Goal: Task Accomplishment & Management: Complete application form

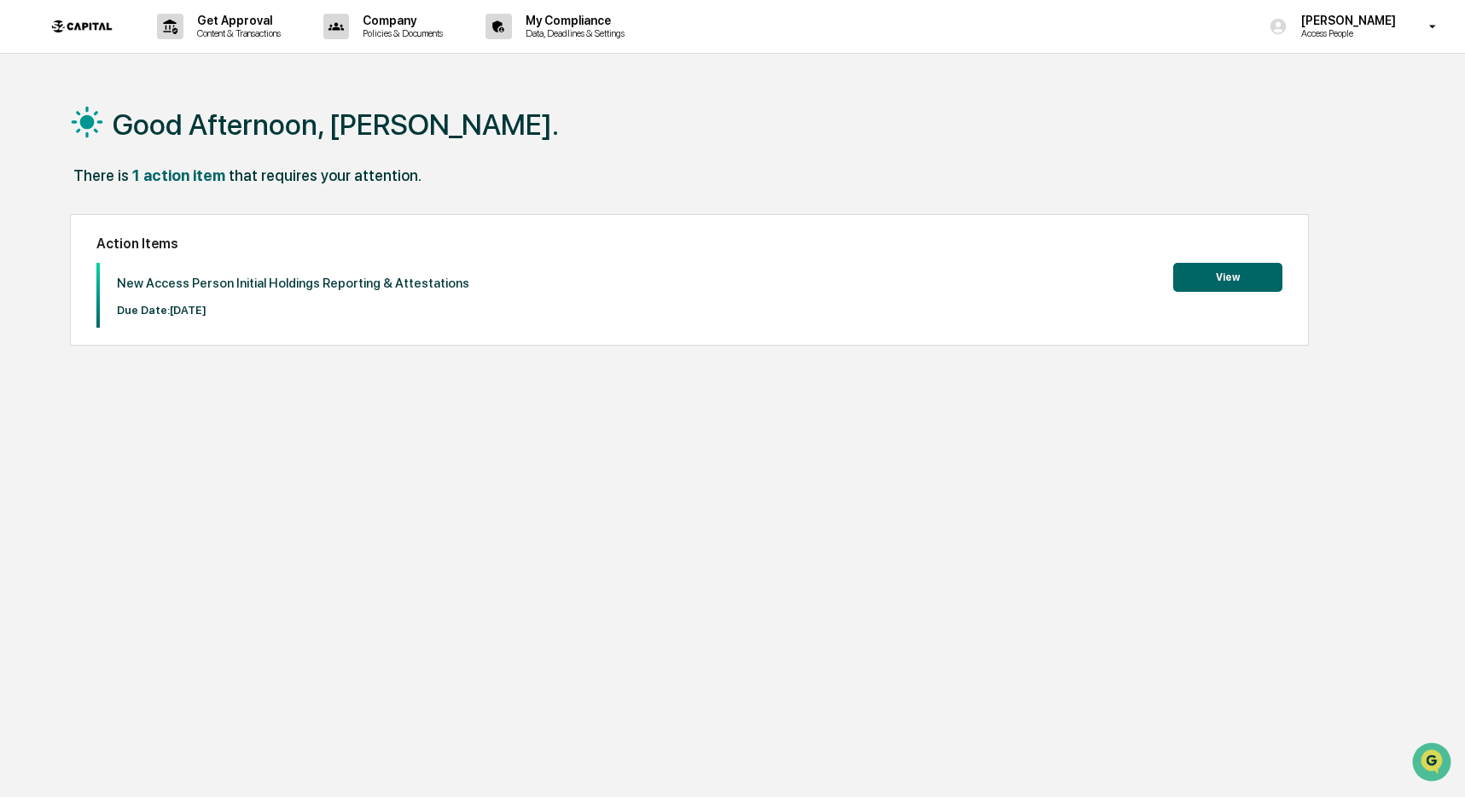
click at [1190, 272] on button "View" at bounding box center [1227, 277] width 109 height 29
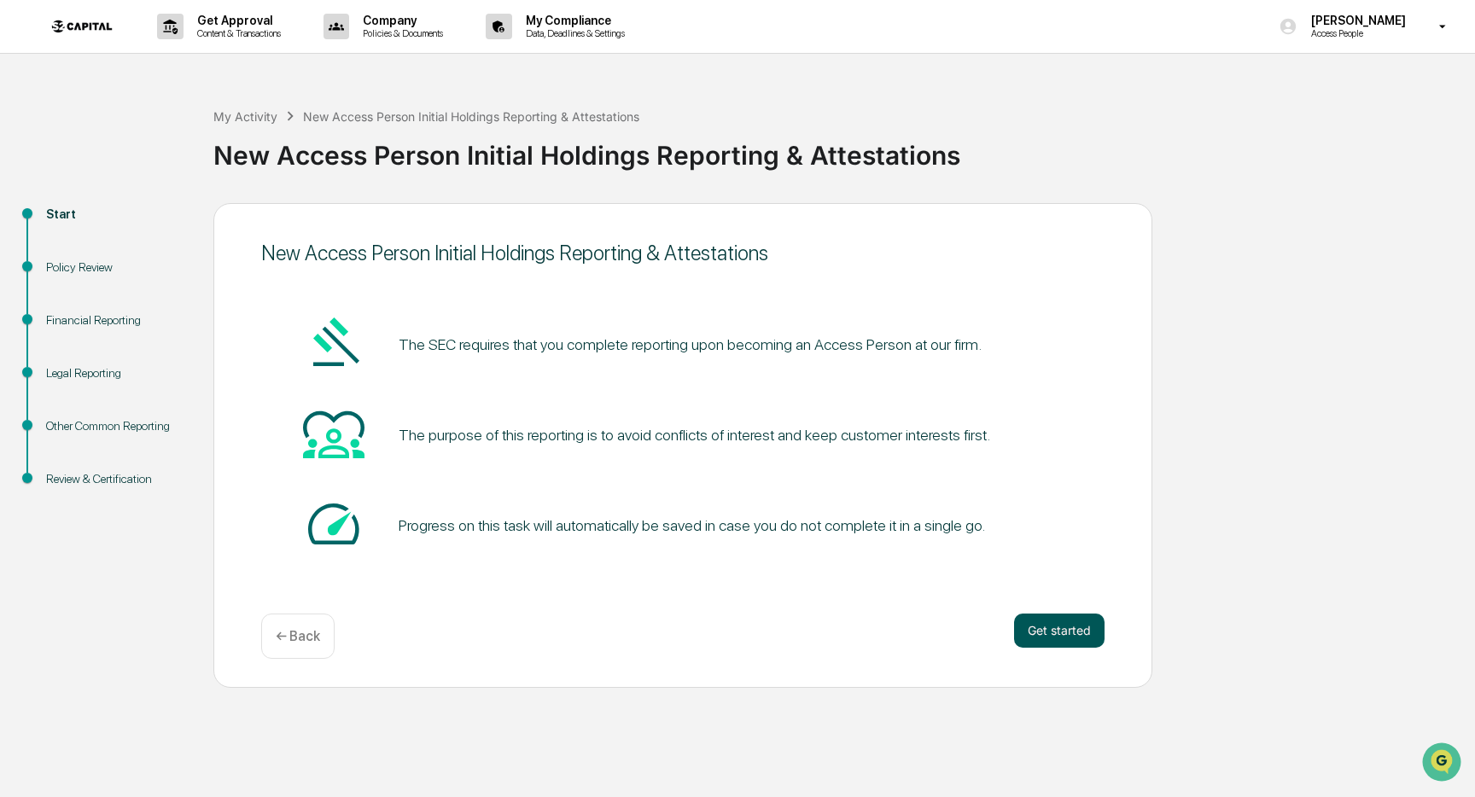
click at [1044, 621] on button "Get started" at bounding box center [1059, 631] width 90 height 34
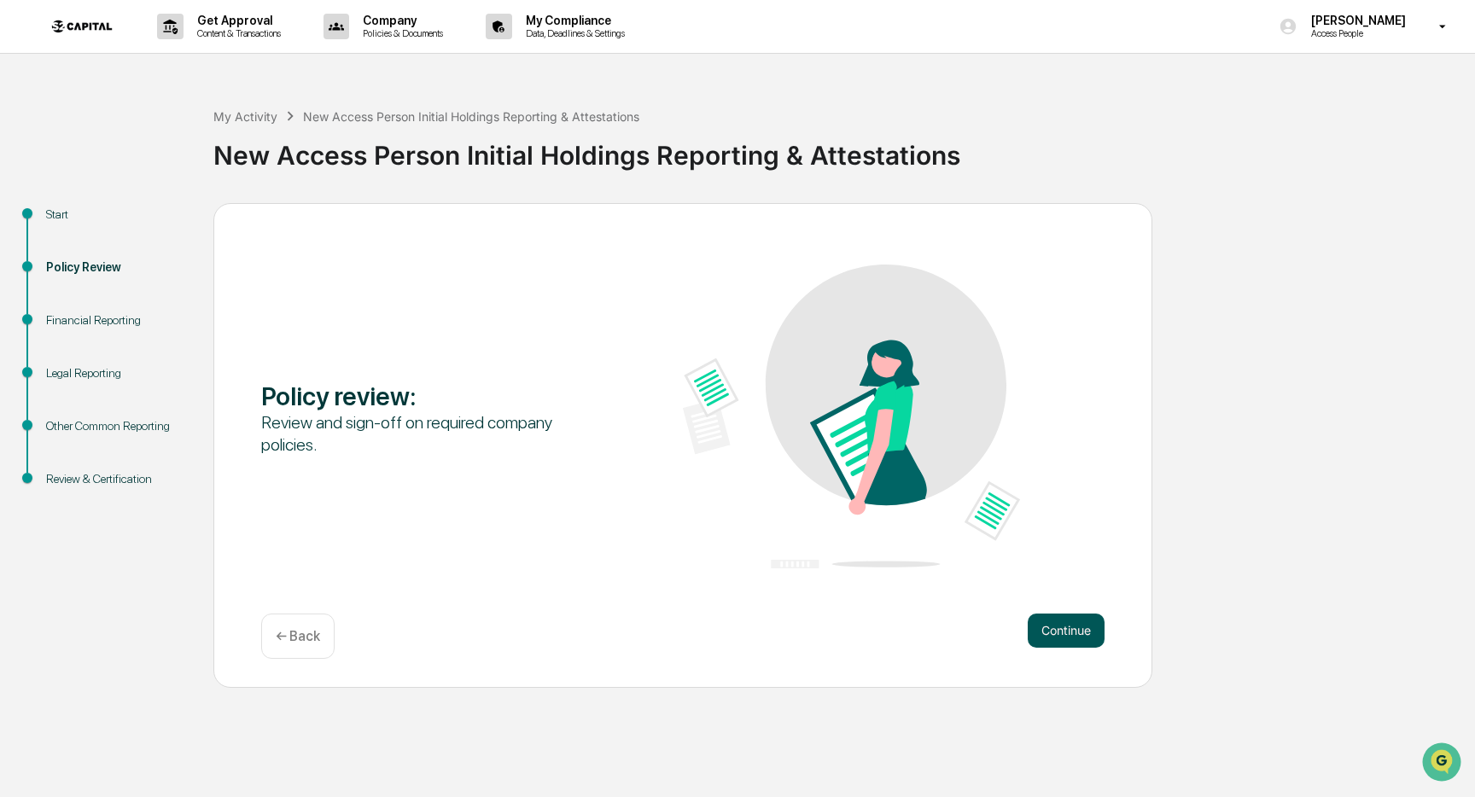
click at [1068, 635] on button "Continue" at bounding box center [1065, 631] width 77 height 34
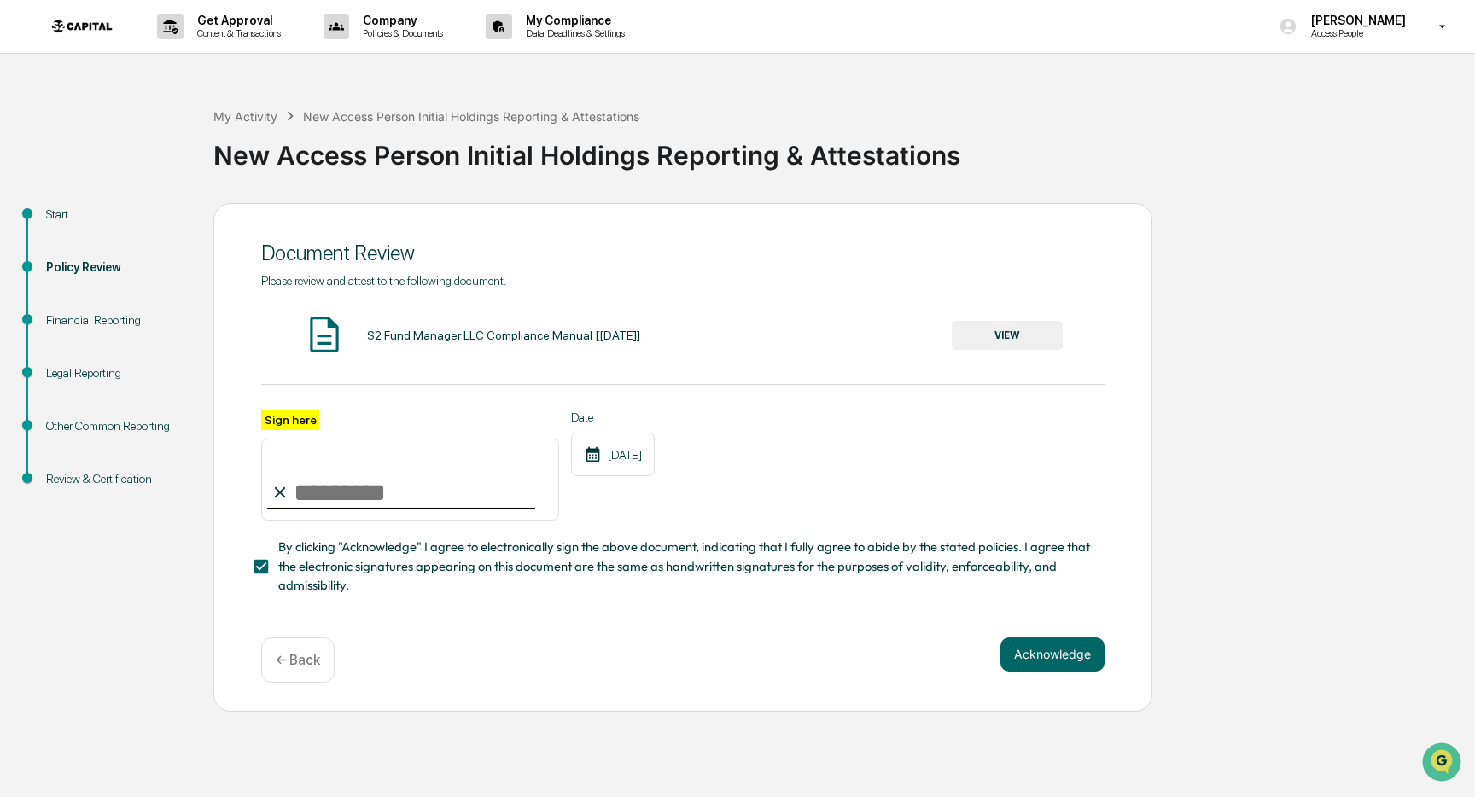
click at [349, 494] on input "Sign here" at bounding box center [410, 480] width 298 height 82
type input "**********"
click at [1044, 650] on button "Acknowledge" at bounding box center [1052, 654] width 104 height 34
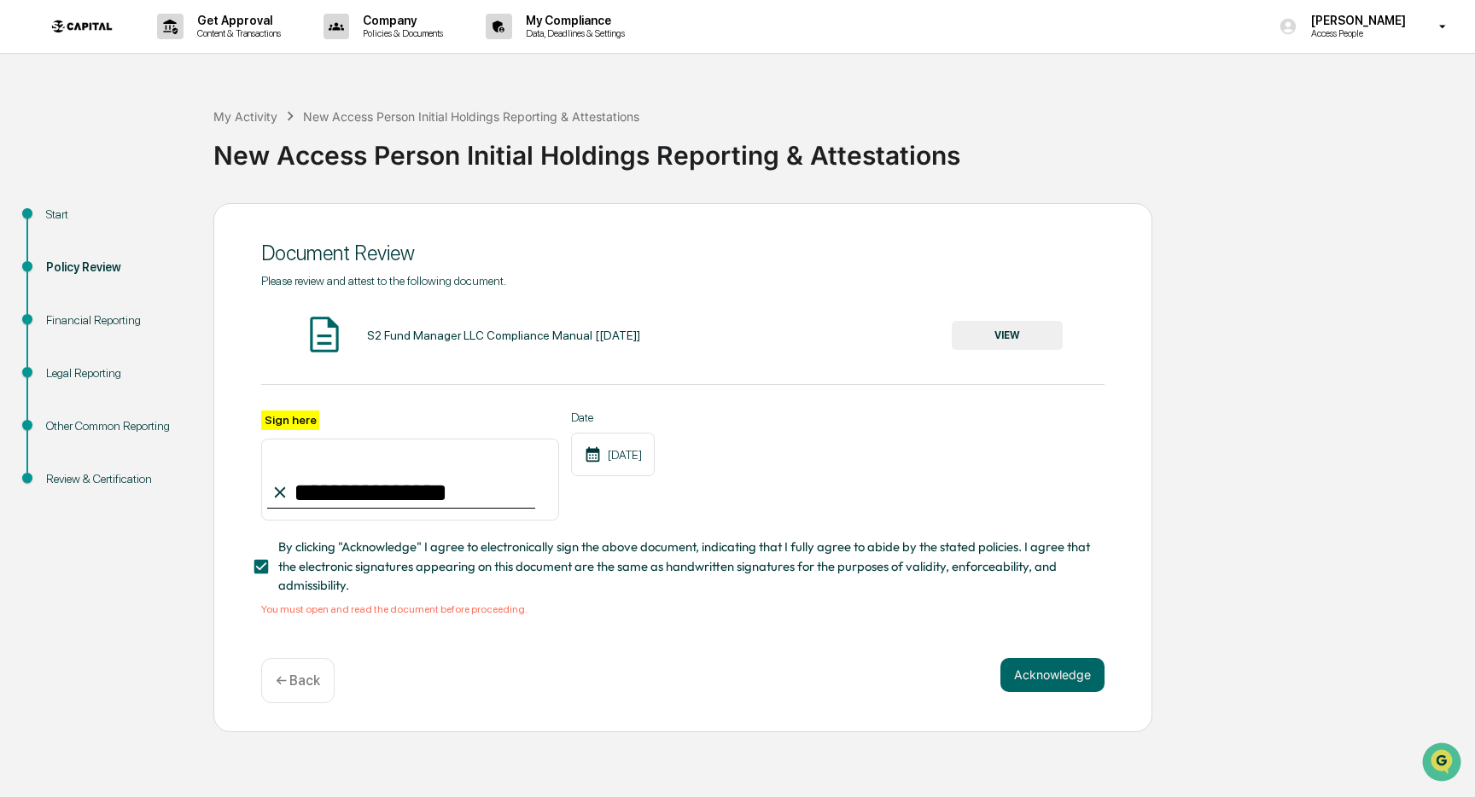
click at [1025, 343] on button "VIEW" at bounding box center [1006, 335] width 111 height 29
